Goal: Task Accomplishment & Management: Complete application form

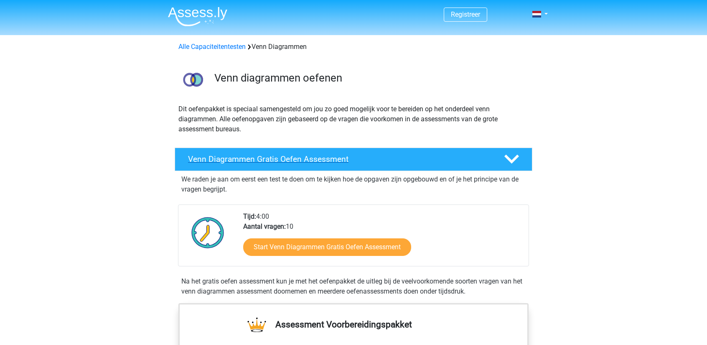
click at [365, 159] on h4 "Venn Diagrammen Gratis Oefen Assessment" at bounding box center [339, 159] width 303 height 10
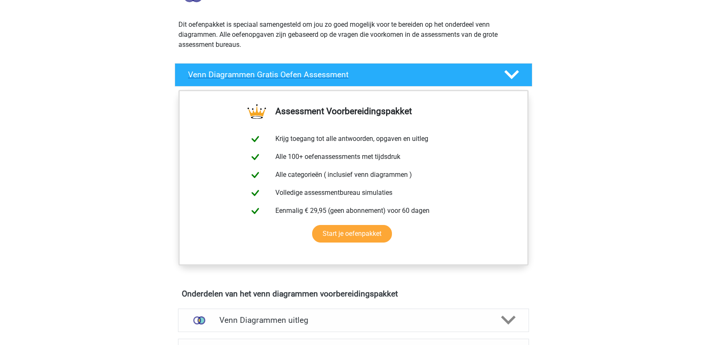
scroll to position [84, 0]
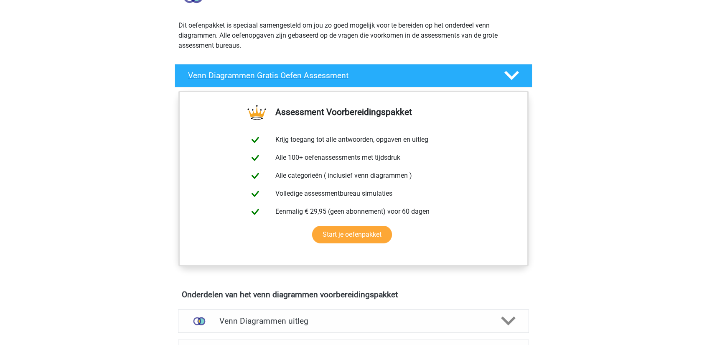
click at [298, 76] on h4 "Venn Diagrammen Gratis Oefen Assessment" at bounding box center [339, 76] width 303 height 10
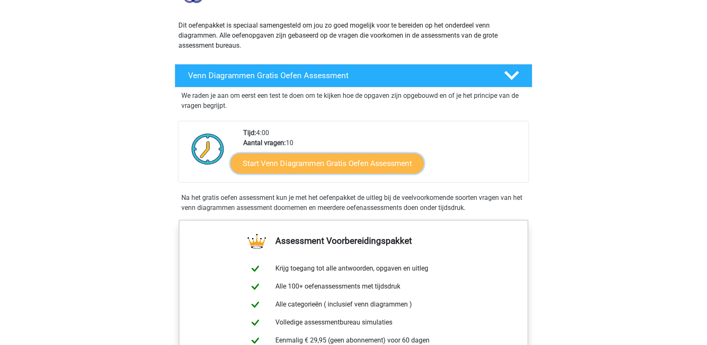
click at [325, 162] on link "Start Venn Diagrammen Gratis Oefen Assessment" at bounding box center [327, 163] width 193 height 20
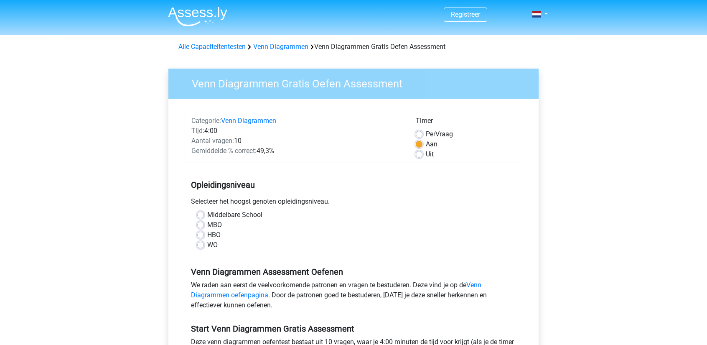
click at [207, 224] on label "MBO" at bounding box center [214, 225] width 15 height 10
click at [199, 224] on input "MBO" at bounding box center [200, 224] width 7 height 8
radio input "true"
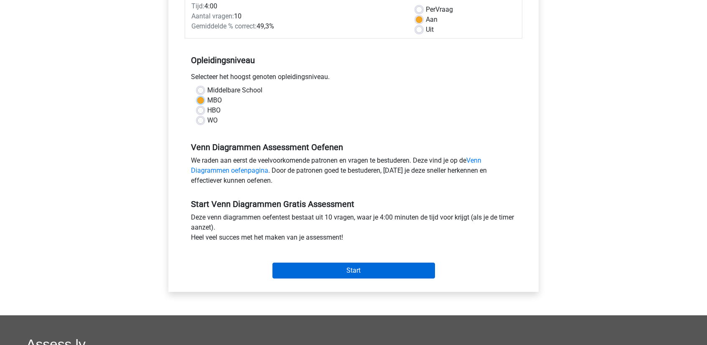
scroll to position [125, 0]
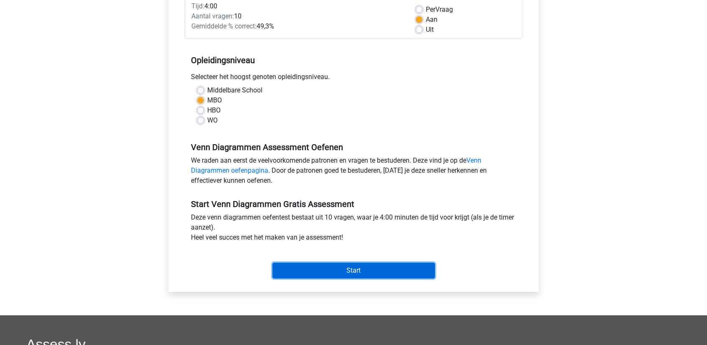
click at [372, 265] on input "Start" at bounding box center [354, 271] width 163 height 16
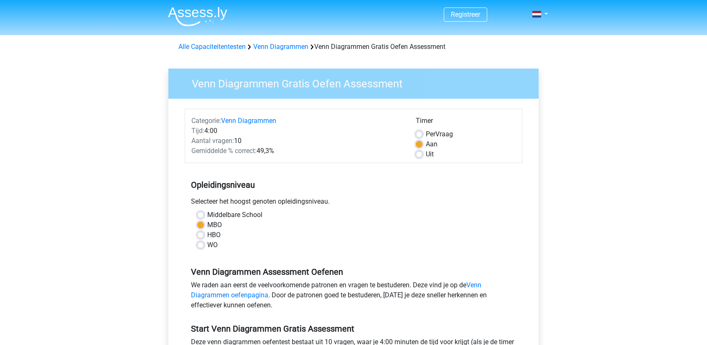
scroll to position [0, 0]
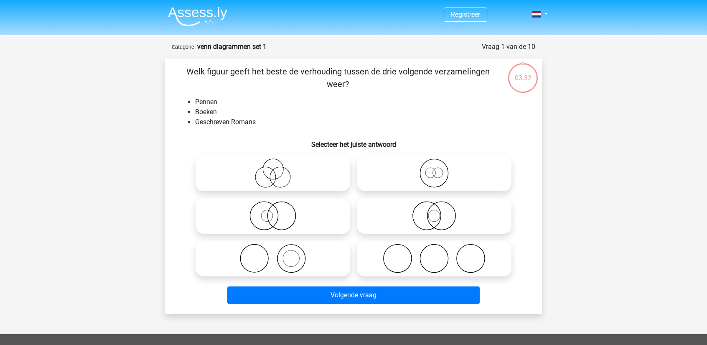
click at [280, 261] on icon at bounding box center [273, 258] width 148 height 29
click at [278, 254] on input "radio" at bounding box center [275, 251] width 5 height 5
radio input "true"
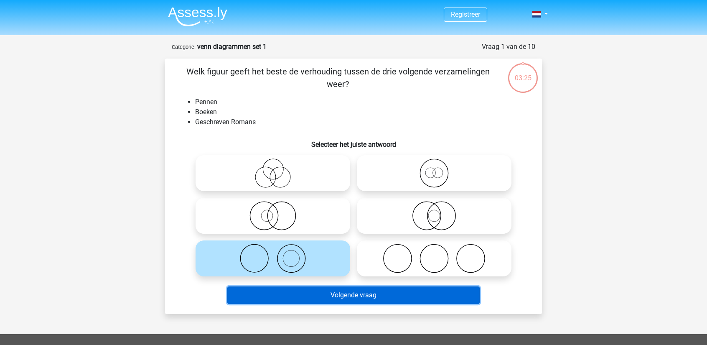
click at [328, 298] on button "Volgende vraag" at bounding box center [353, 295] width 253 height 18
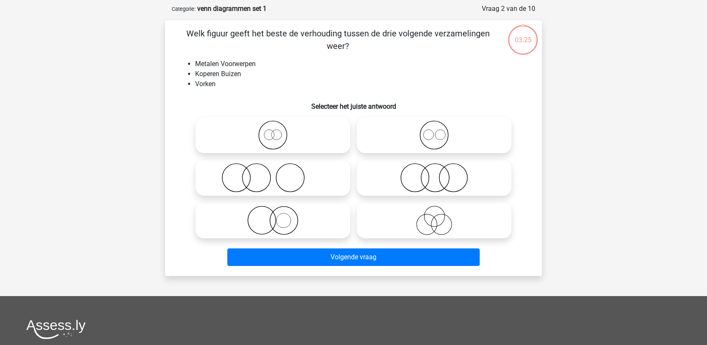
scroll to position [42, 0]
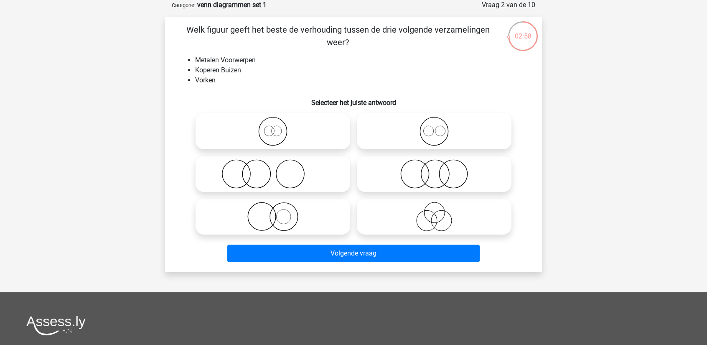
click at [430, 126] on icon at bounding box center [434, 131] width 148 height 29
click at [434, 126] on input "radio" at bounding box center [436, 124] width 5 height 5
radio input "true"
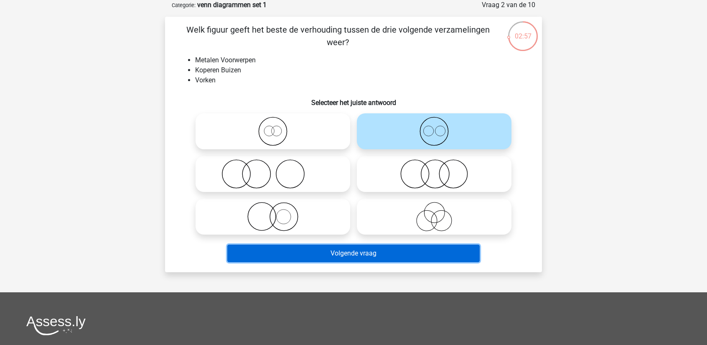
click at [388, 245] on button "Volgende vraag" at bounding box center [353, 254] width 253 height 18
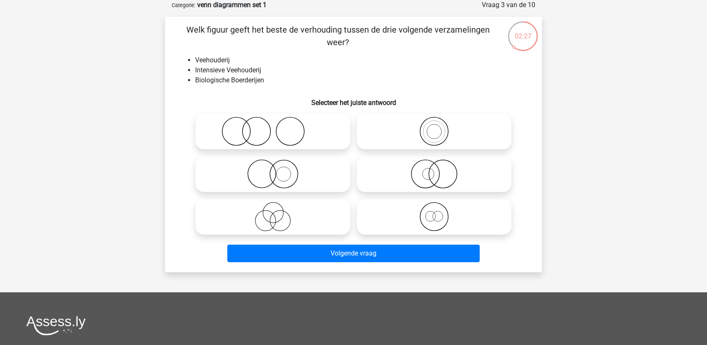
click at [442, 178] on icon at bounding box center [434, 173] width 148 height 29
click at [440, 170] on input "radio" at bounding box center [436, 166] width 5 height 5
radio input "true"
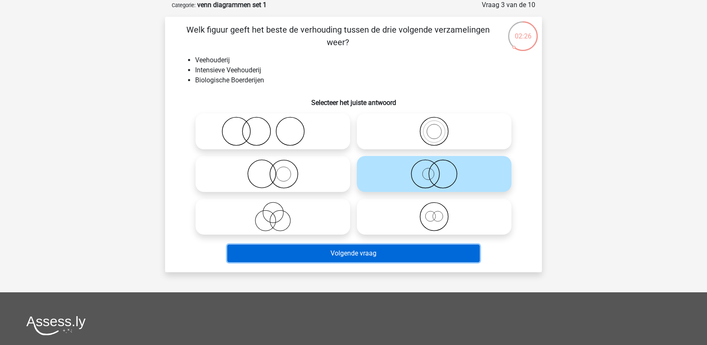
click at [375, 255] on button "Volgende vraag" at bounding box center [353, 254] width 253 height 18
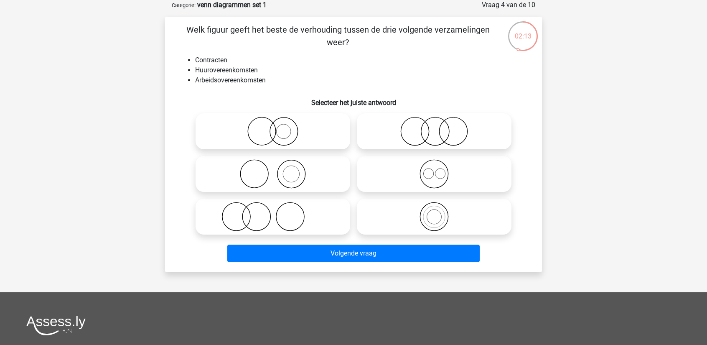
click at [423, 164] on icon at bounding box center [434, 173] width 148 height 29
click at [434, 164] on input "radio" at bounding box center [436, 166] width 5 height 5
radio input "true"
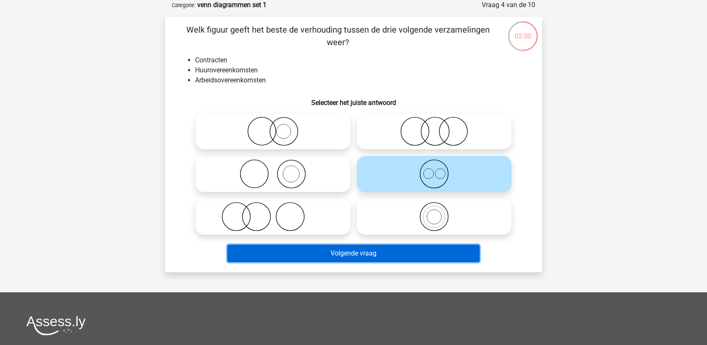
click at [385, 249] on button "Volgende vraag" at bounding box center [353, 254] width 253 height 18
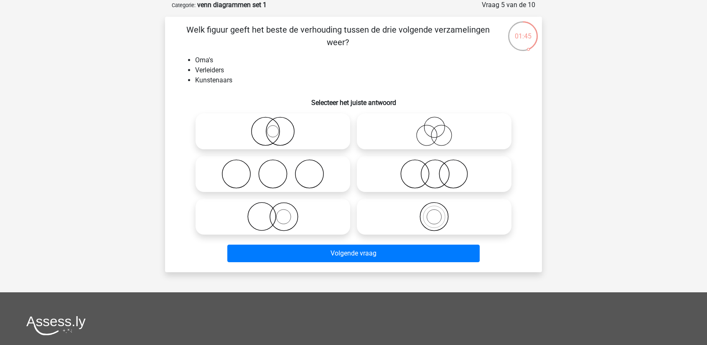
click at [419, 135] on icon at bounding box center [434, 131] width 148 height 29
click at [434, 127] on input "radio" at bounding box center [436, 124] width 5 height 5
radio input "true"
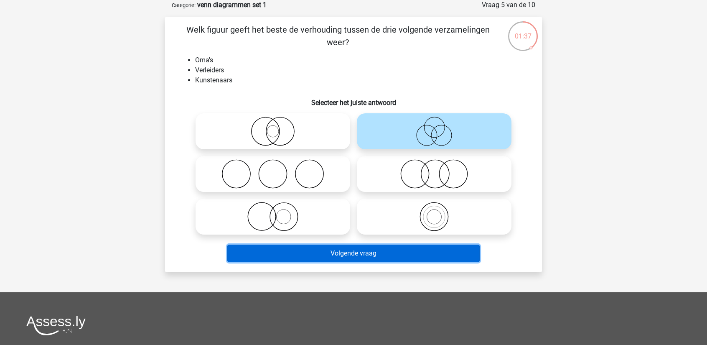
click at [390, 253] on button "Volgende vraag" at bounding box center [353, 254] width 253 height 18
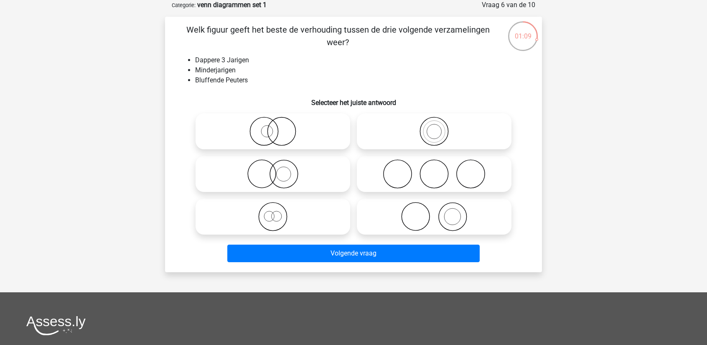
click at [433, 135] on icon at bounding box center [434, 131] width 148 height 29
click at [434, 127] on input "radio" at bounding box center [436, 124] width 5 height 5
radio input "true"
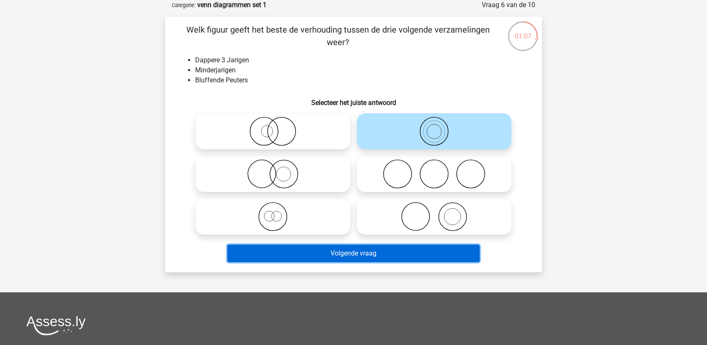
click at [392, 252] on button "Volgende vraag" at bounding box center [353, 254] width 253 height 18
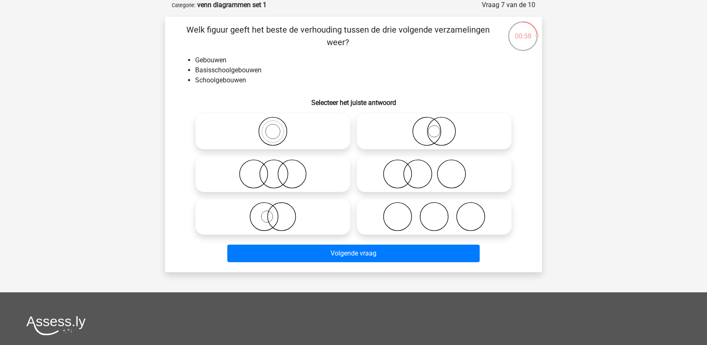
click at [278, 135] on icon at bounding box center [273, 131] width 148 height 29
click at [278, 127] on input "radio" at bounding box center [275, 124] width 5 height 5
radio input "true"
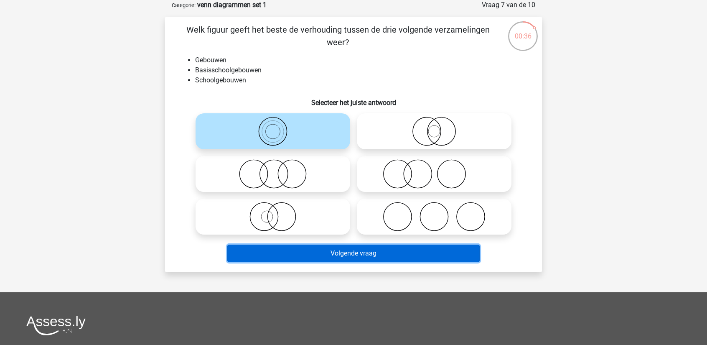
click at [358, 254] on button "Volgende vraag" at bounding box center [353, 254] width 253 height 18
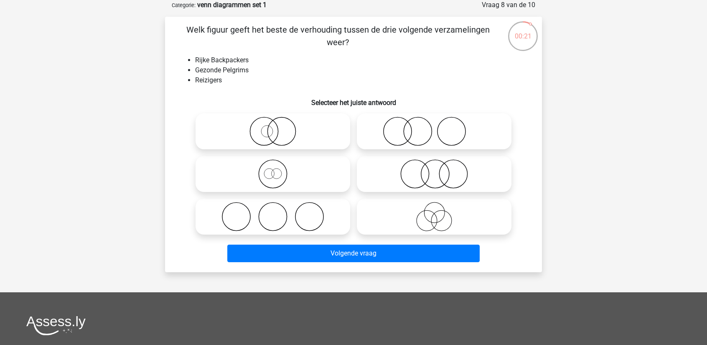
click at [280, 177] on icon at bounding box center [273, 173] width 148 height 29
click at [278, 170] on input "radio" at bounding box center [275, 166] width 5 height 5
radio input "true"
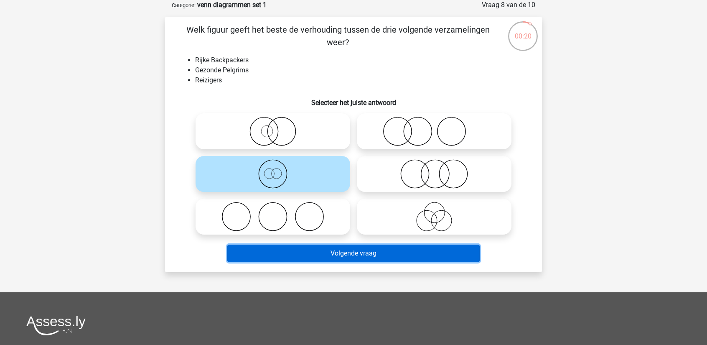
click at [332, 251] on button "Volgende vraag" at bounding box center [353, 254] width 253 height 18
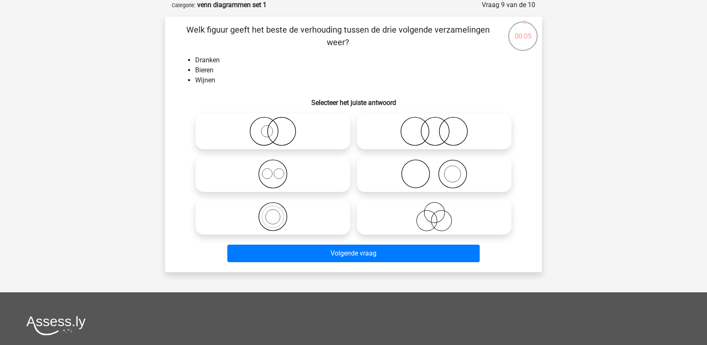
click at [275, 173] on icon at bounding box center [273, 173] width 148 height 29
click at [275, 170] on input "radio" at bounding box center [275, 166] width 5 height 5
radio input "true"
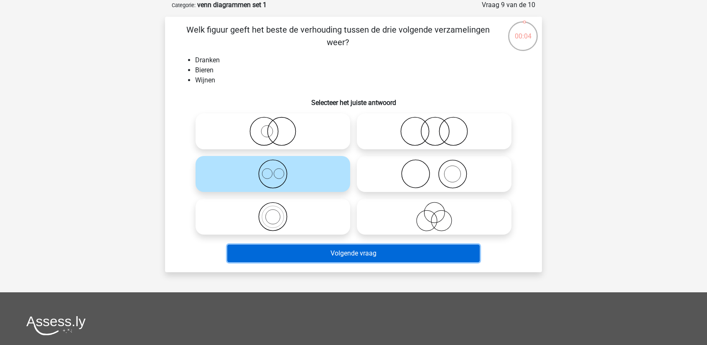
click at [334, 253] on button "Volgende vraag" at bounding box center [353, 254] width 253 height 18
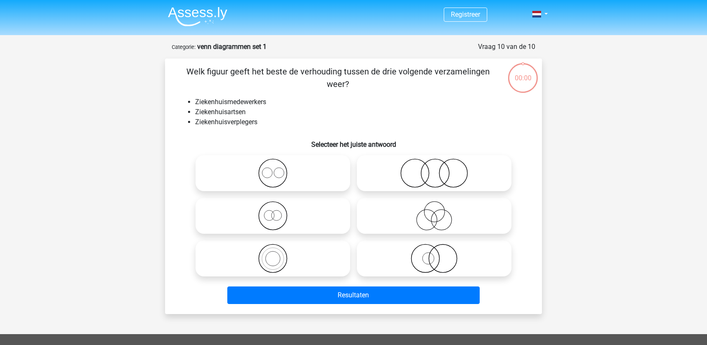
scroll to position [42, 0]
